Goal: Task Accomplishment & Management: Use online tool/utility

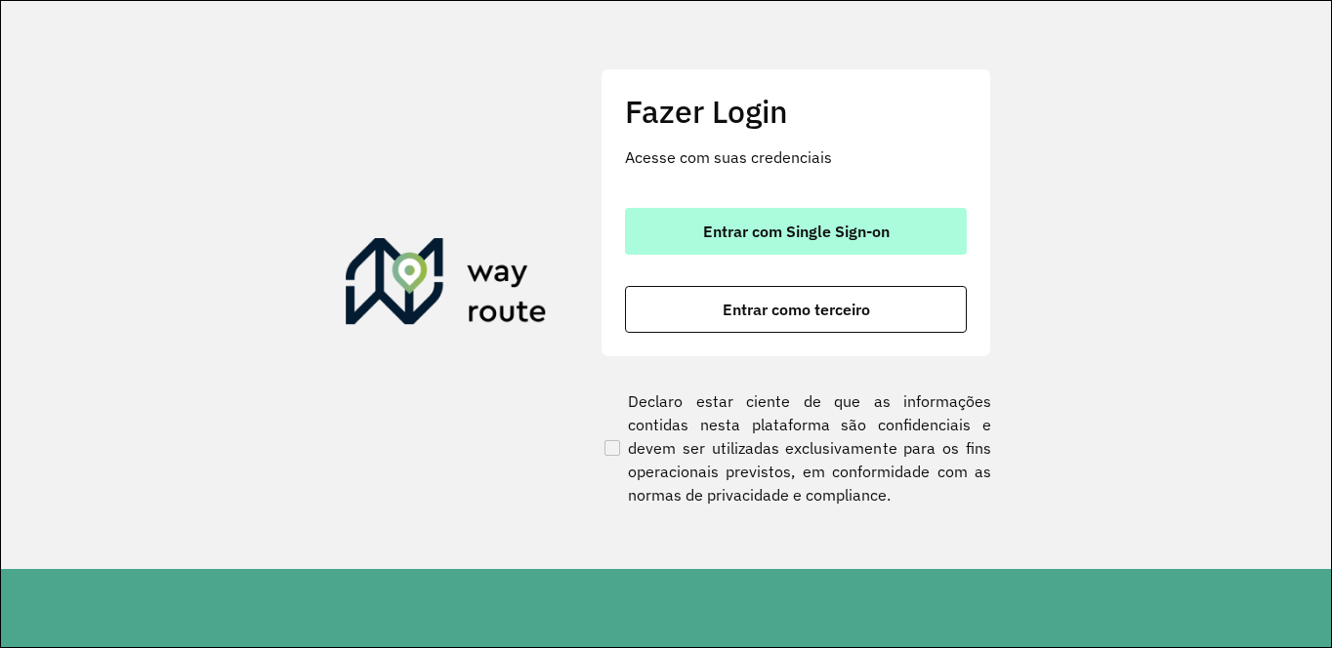
click at [756, 224] on span "Entrar com Single Sign-on" at bounding box center [796, 232] width 187 height 16
